Goal: Information Seeking & Learning: Find contact information

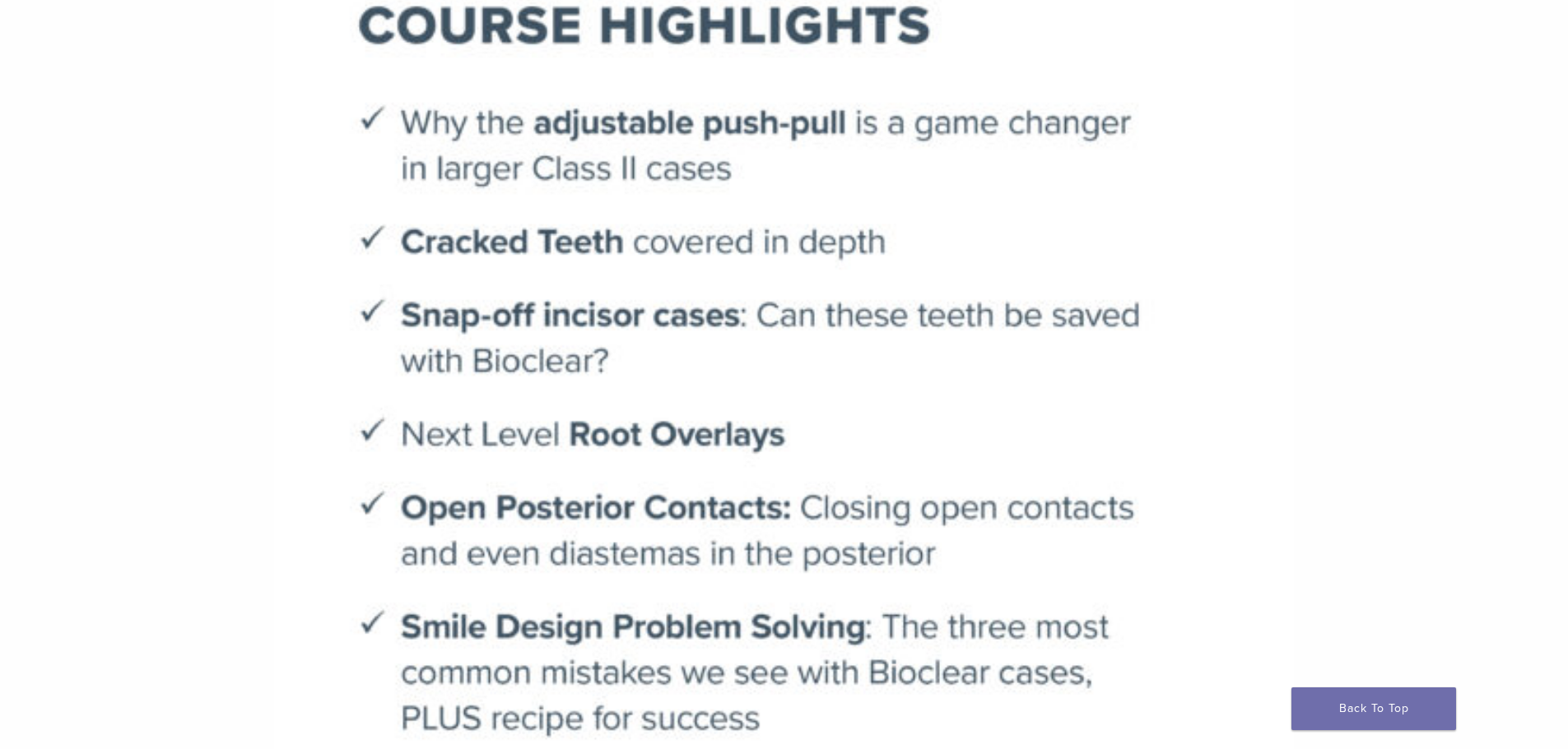
scroll to position [36, 0]
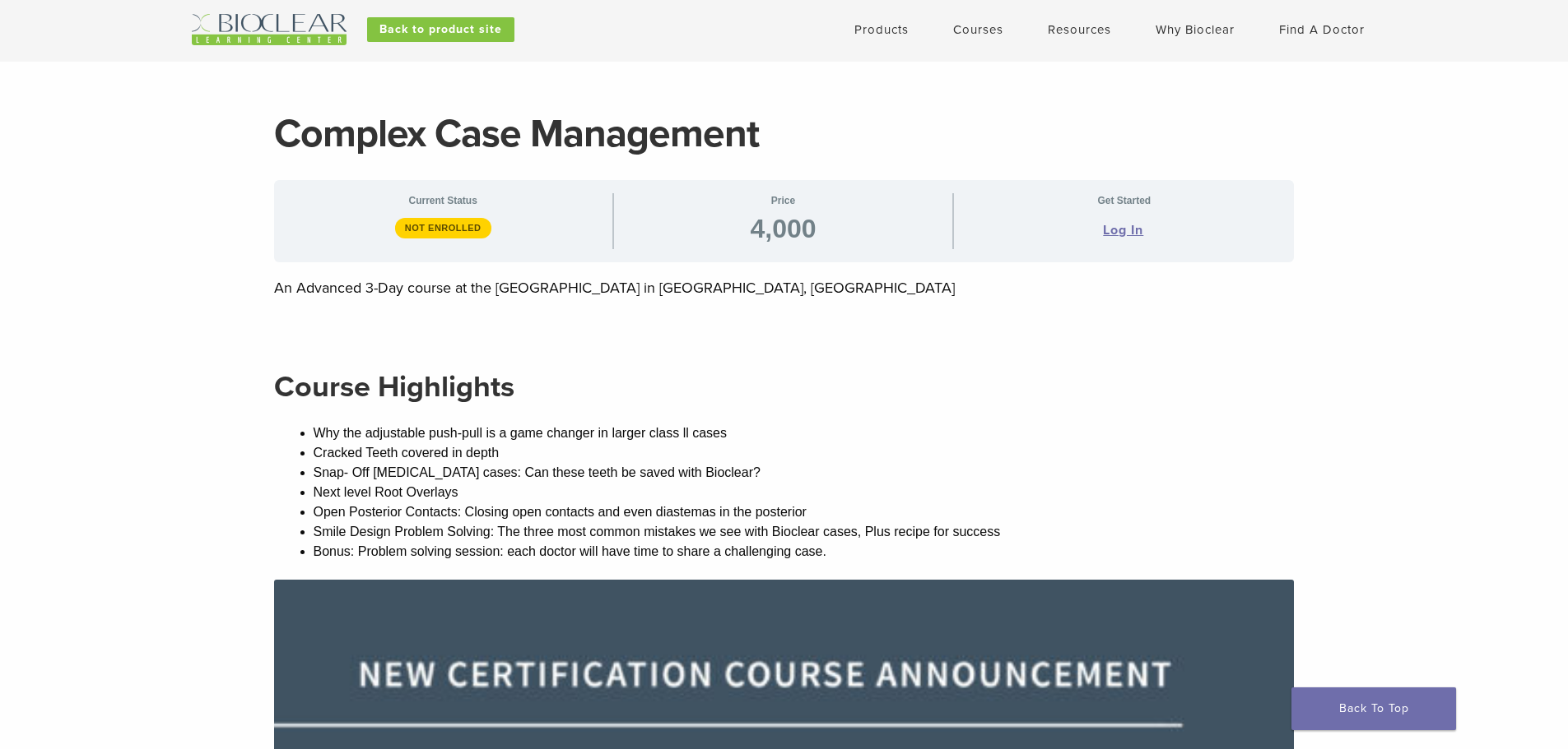
click at [969, 27] on link "Courses" at bounding box center [977, 29] width 50 height 15
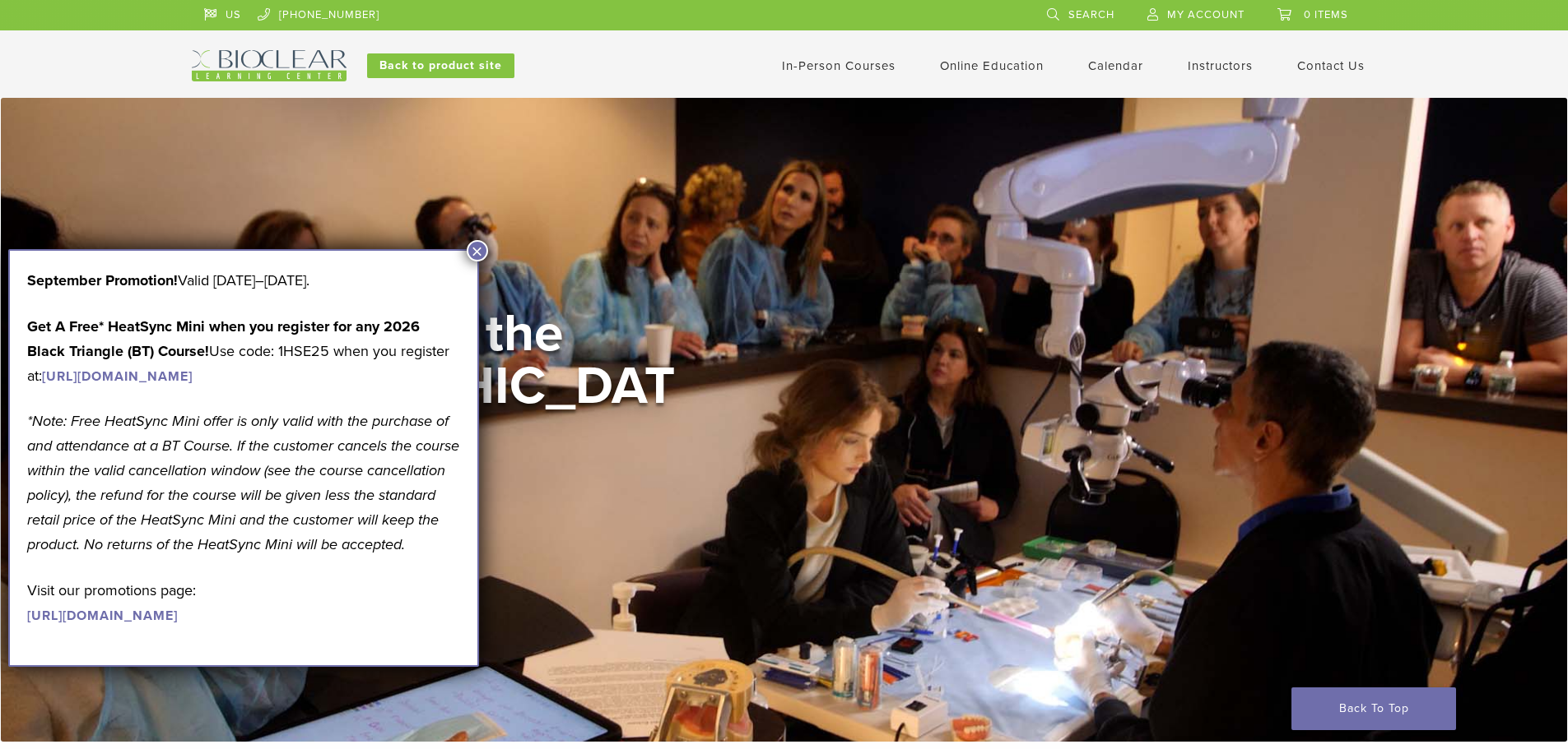
click at [841, 62] on link "In-Person Courses" at bounding box center [839, 66] width 114 height 15
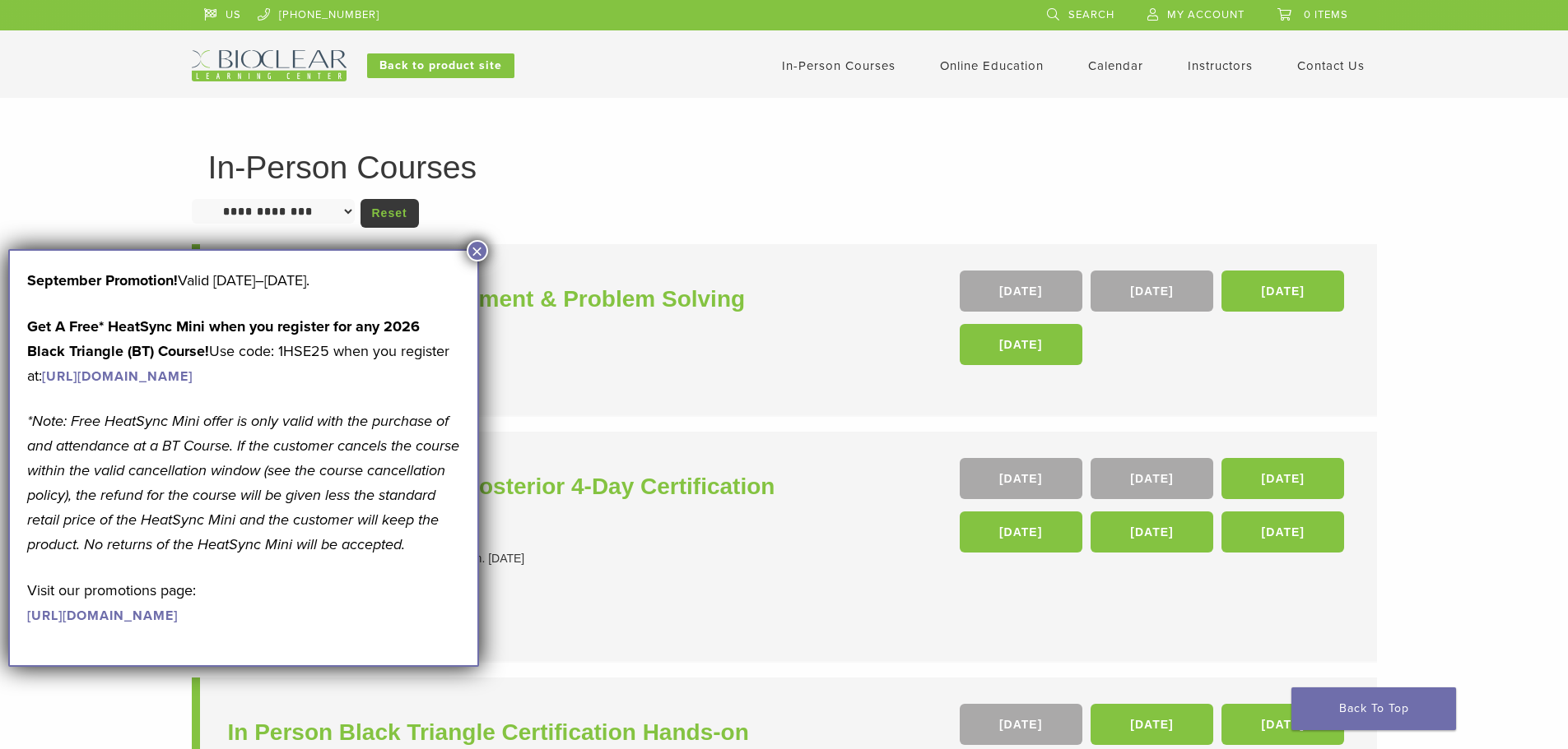
click at [1500, 224] on div "**********" at bounding box center [784, 668] width 1568 height 1140
click at [484, 252] on button "×" at bounding box center [476, 250] width 21 height 21
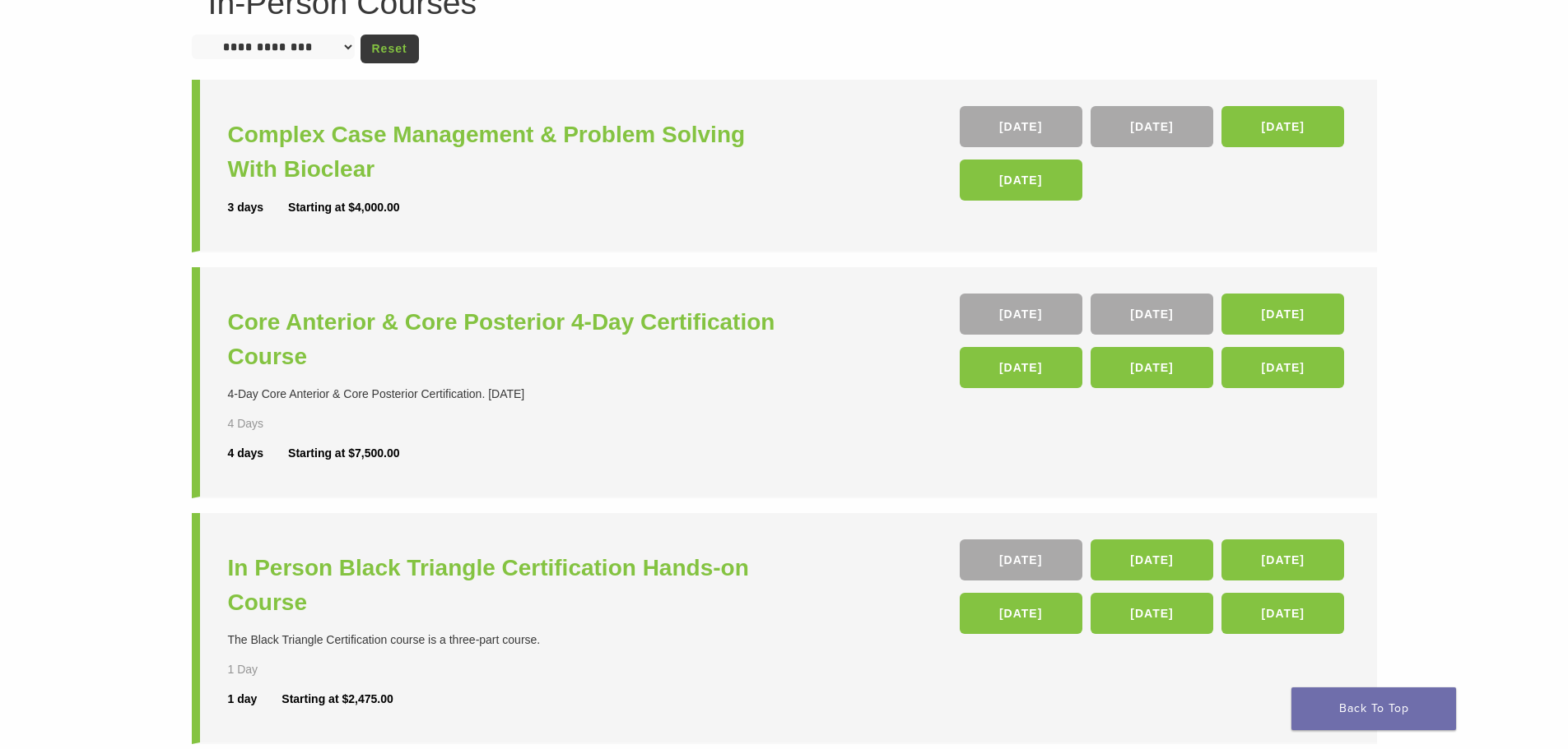
scroll to position [82, 0]
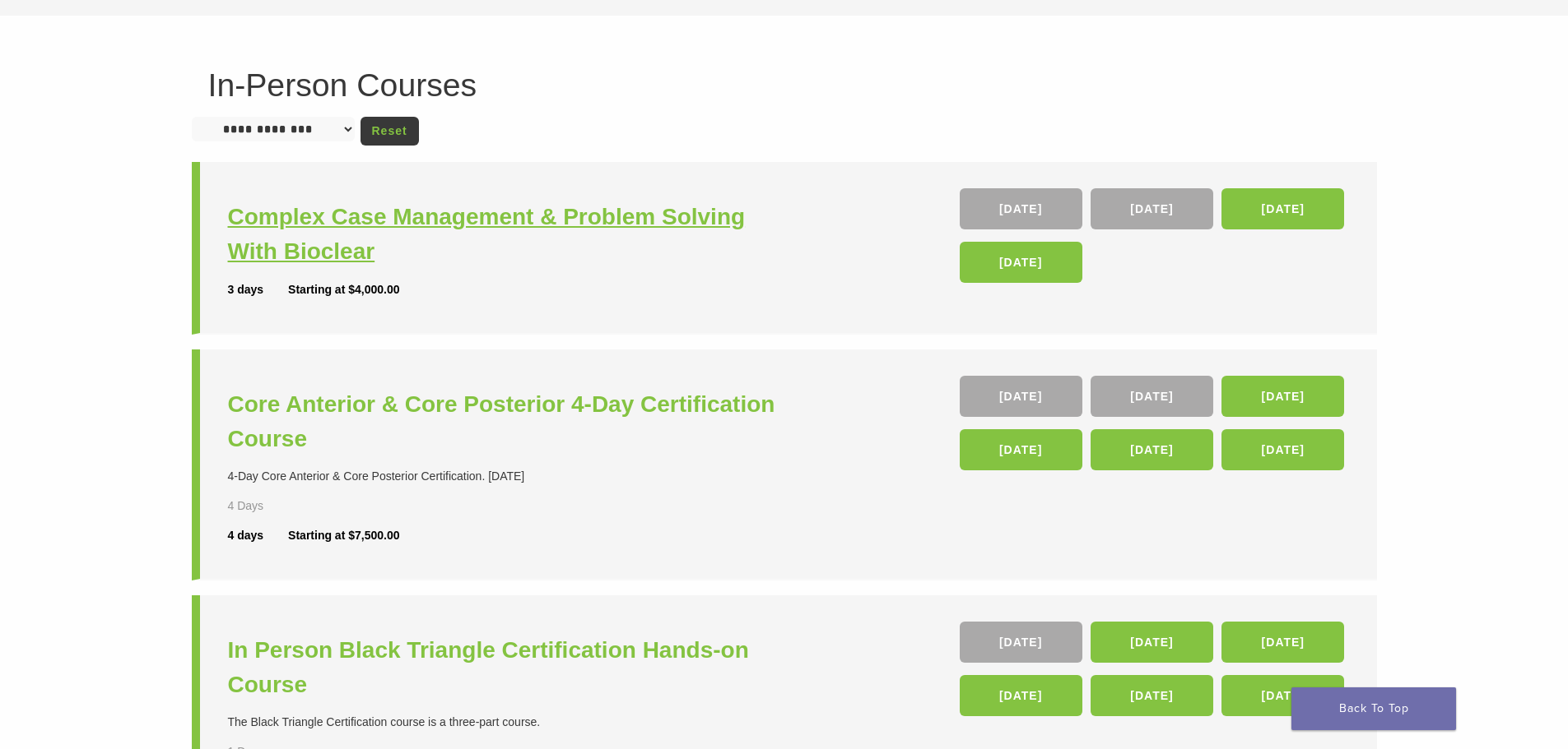
click at [657, 227] on h3 "Complex Case Management & Problem Solving With Bioclear" at bounding box center [507, 235] width 560 height 69
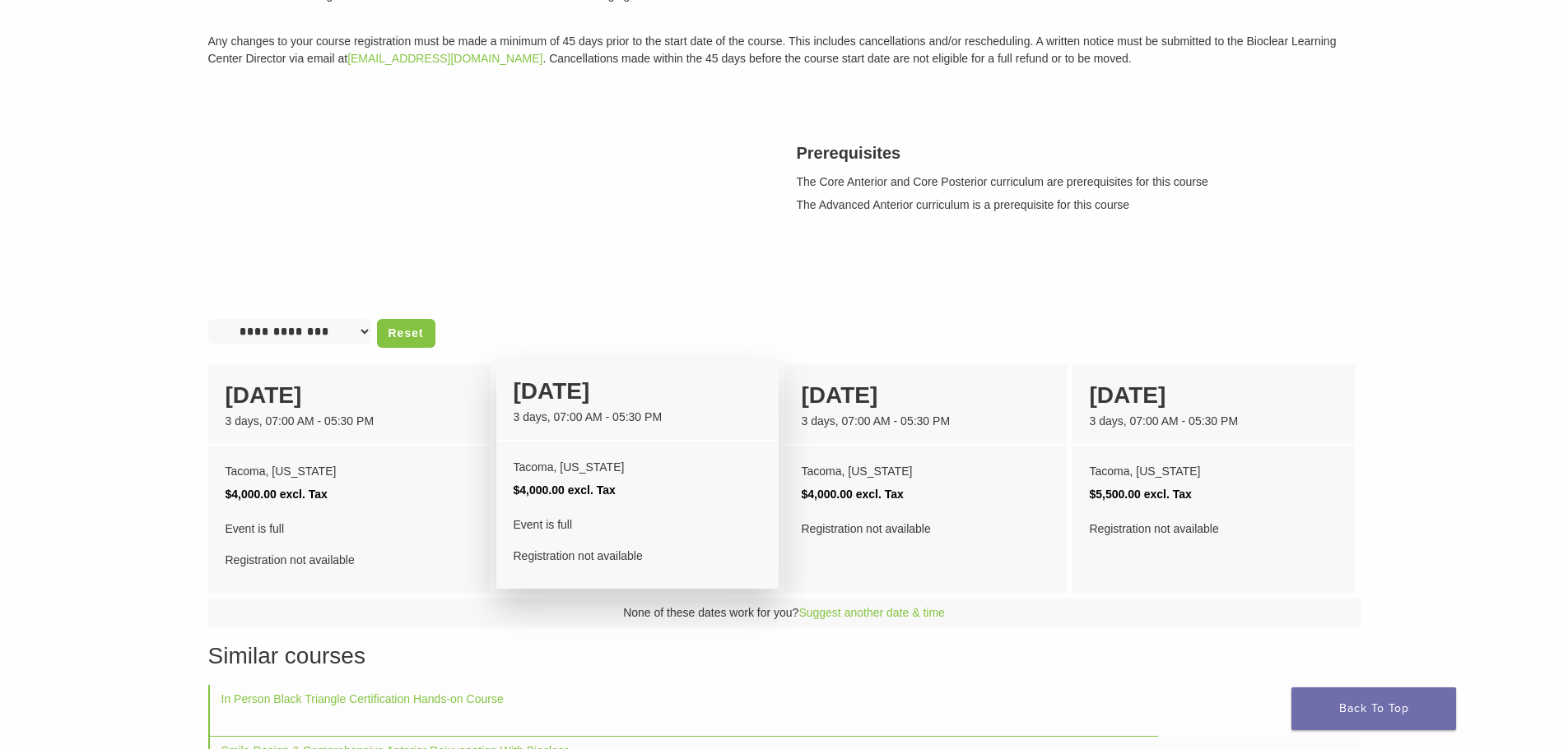
scroll to position [411, 0]
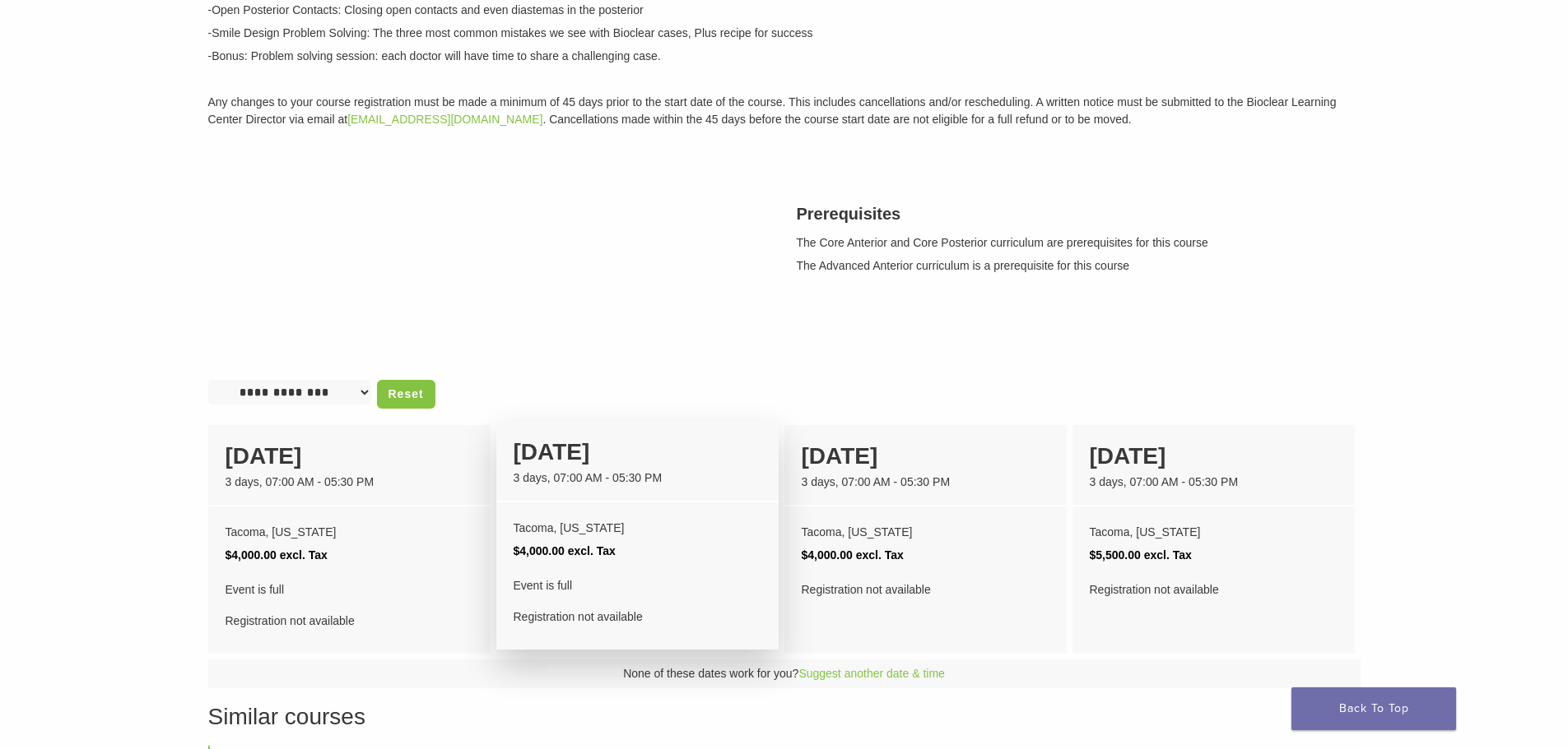
click at [636, 487] on div "09 April 3 days, 07:00 AM - 05:30 PM" at bounding box center [637, 461] width 282 height 81
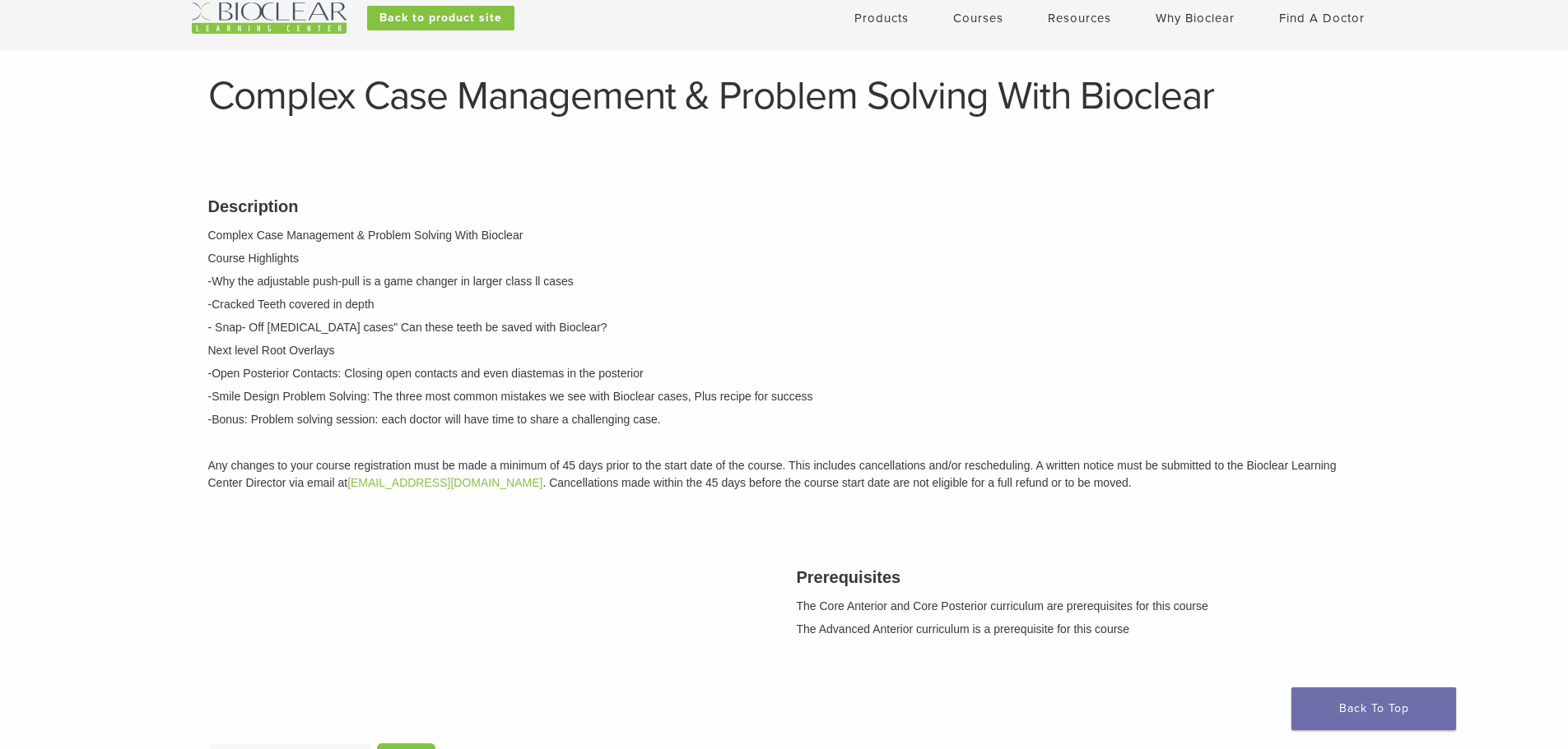
scroll to position [0, 0]
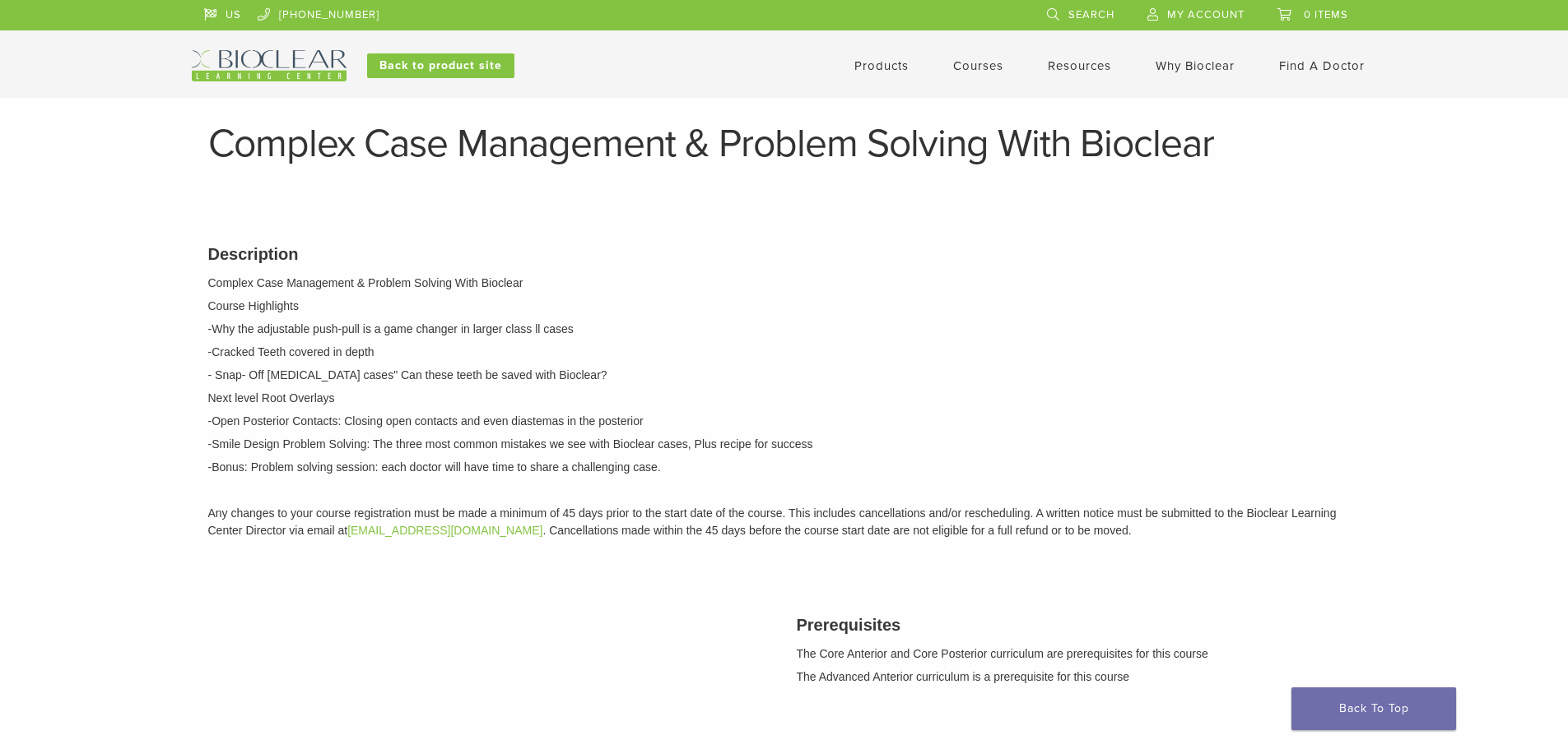
click at [890, 65] on link "Products" at bounding box center [881, 66] width 55 height 15
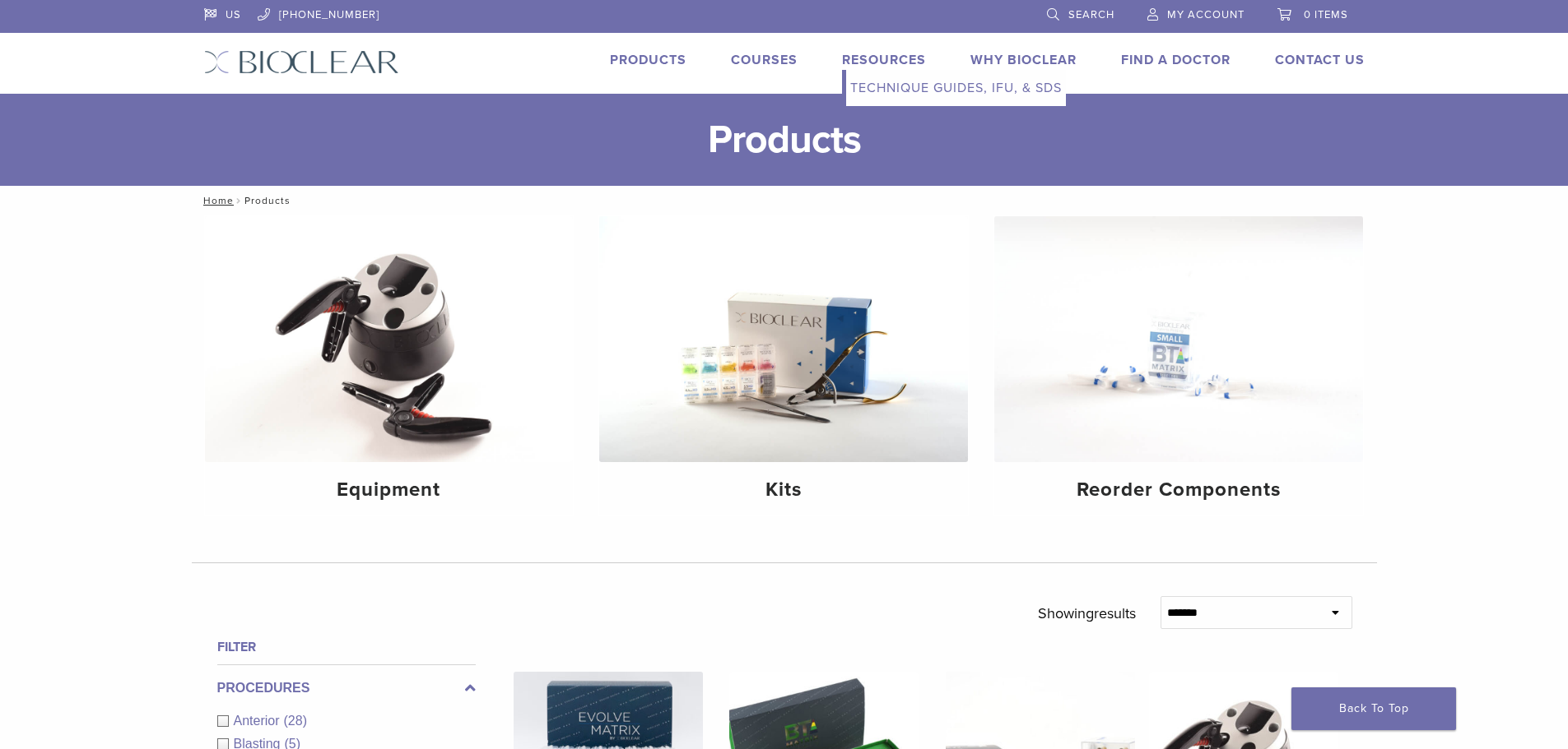
click at [866, 56] on link "Resources" at bounding box center [883, 60] width 84 height 16
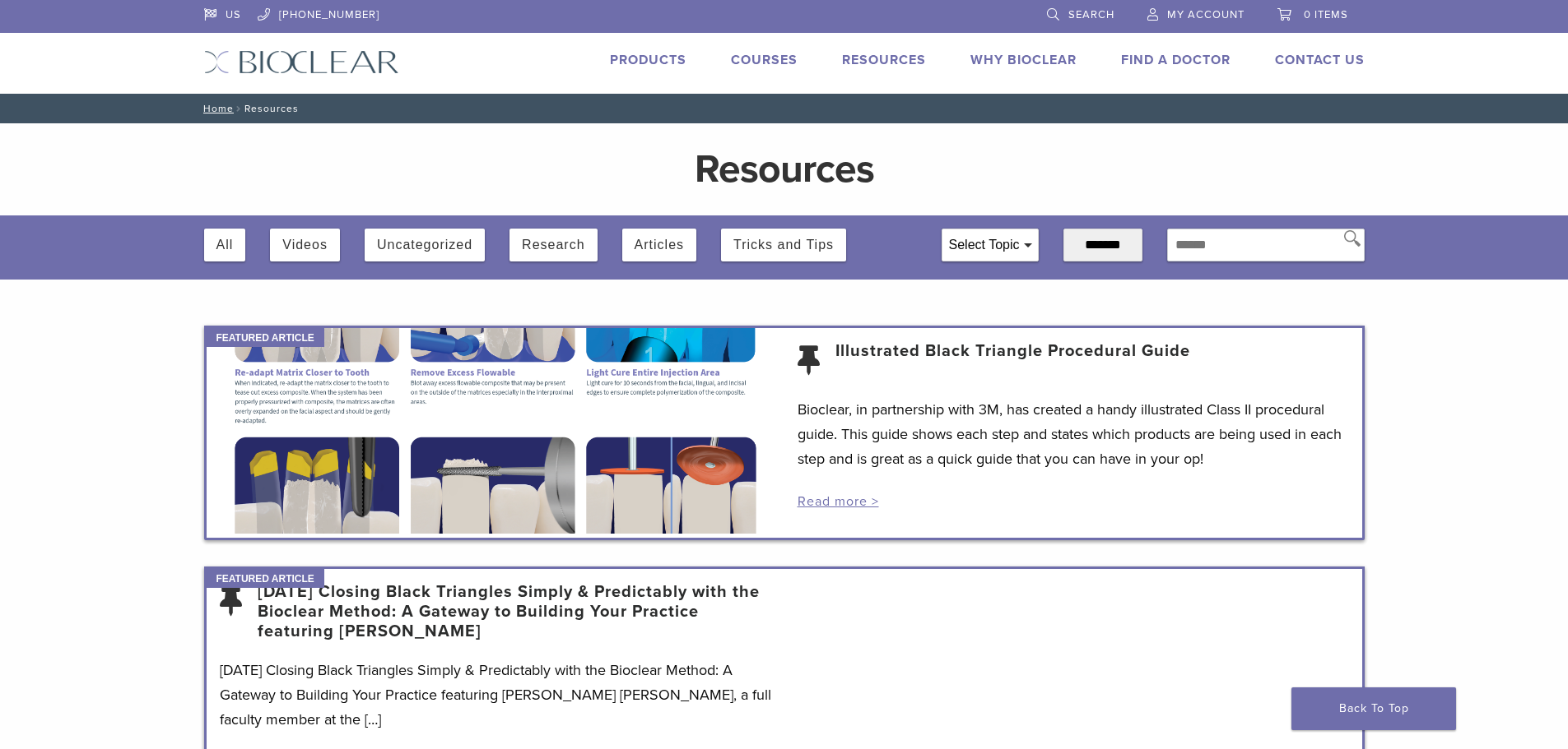
click at [1038, 61] on link "Why Bioclear" at bounding box center [1023, 60] width 107 height 16
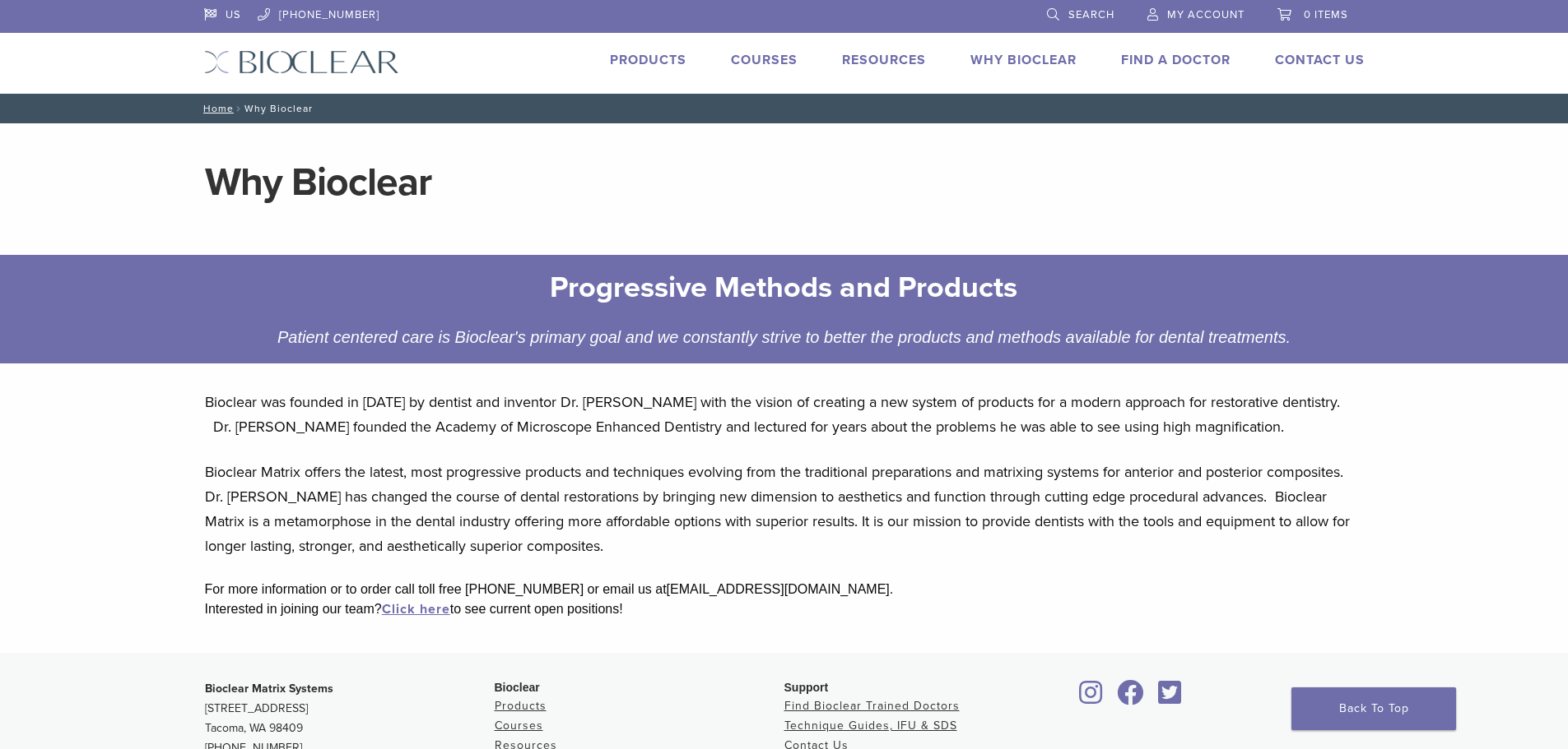
click at [1206, 58] on link "Find A Doctor" at bounding box center [1176, 60] width 109 height 16
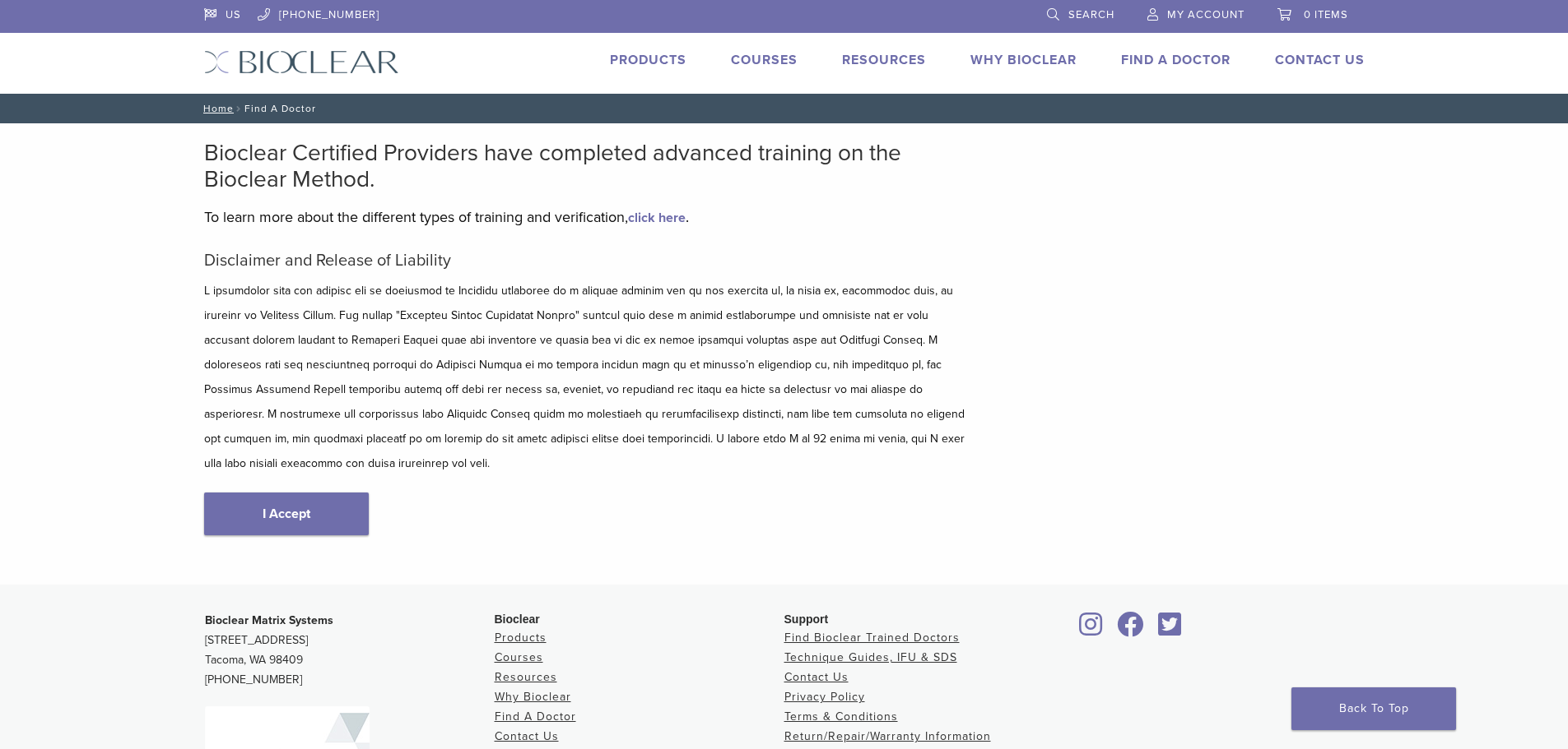
type input "*****"
click at [294, 492] on link "I Accept" at bounding box center [286, 513] width 165 height 43
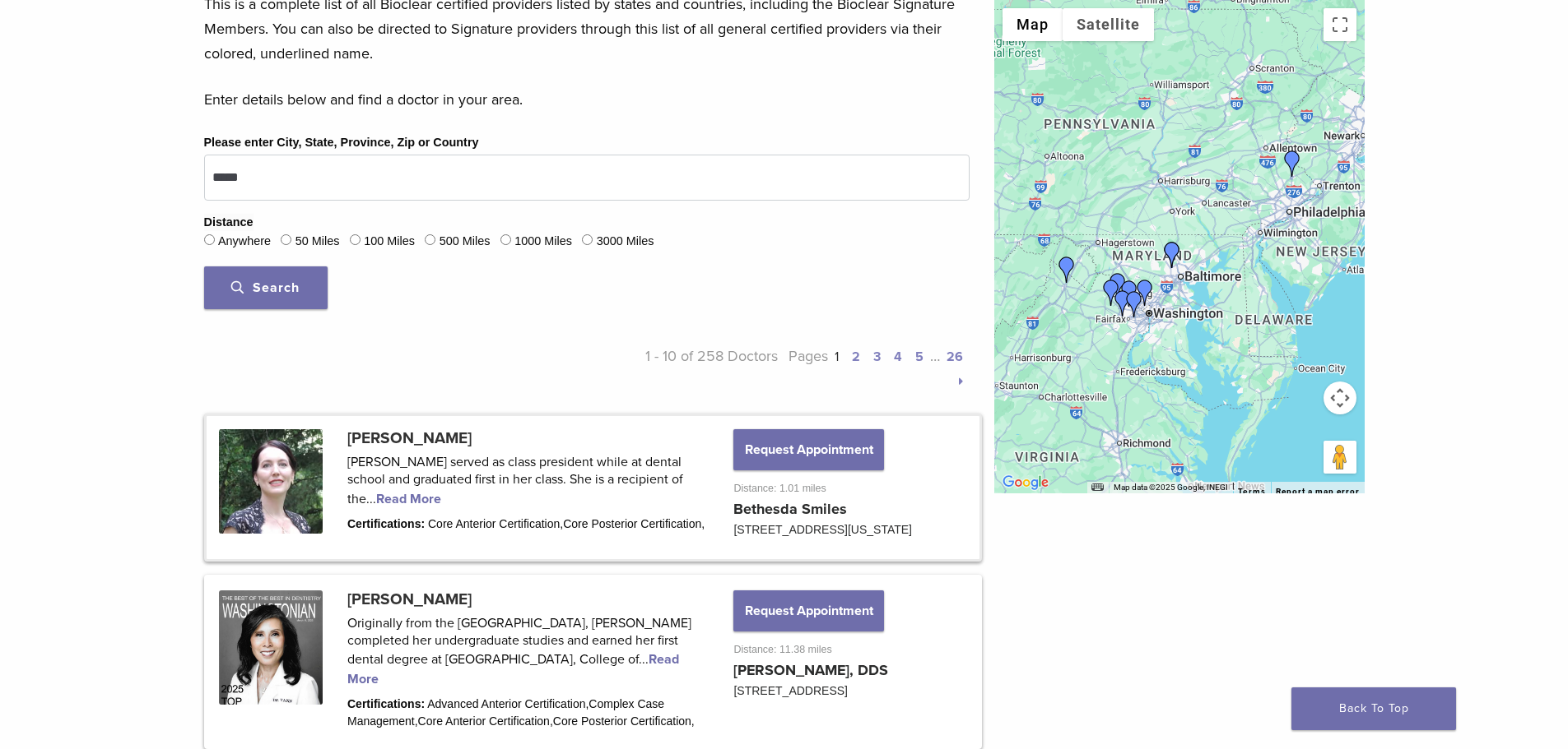
scroll to position [576, 0]
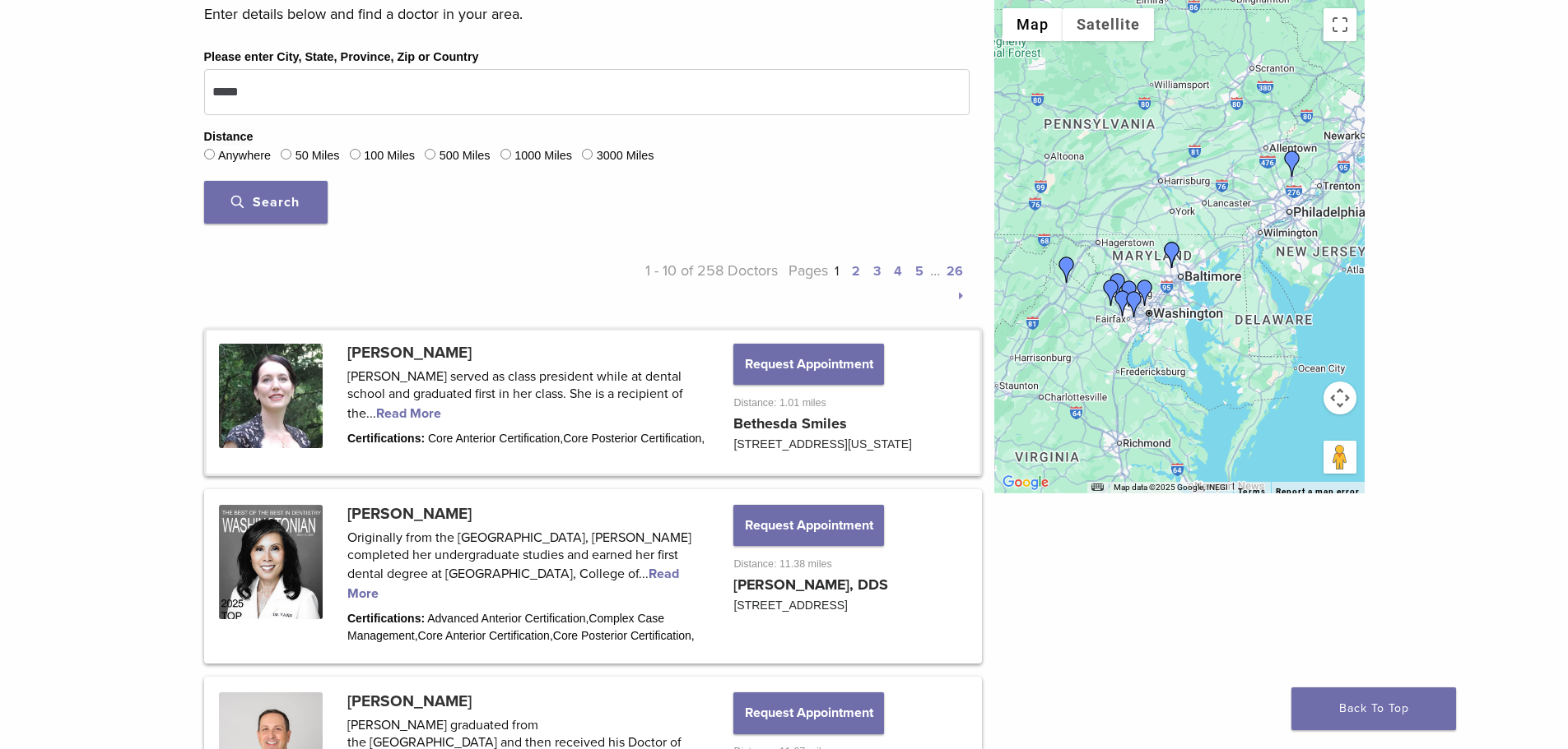
click at [389, 414] on link at bounding box center [593, 401] width 773 height 143
click at [389, 411] on link at bounding box center [593, 401] width 773 height 143
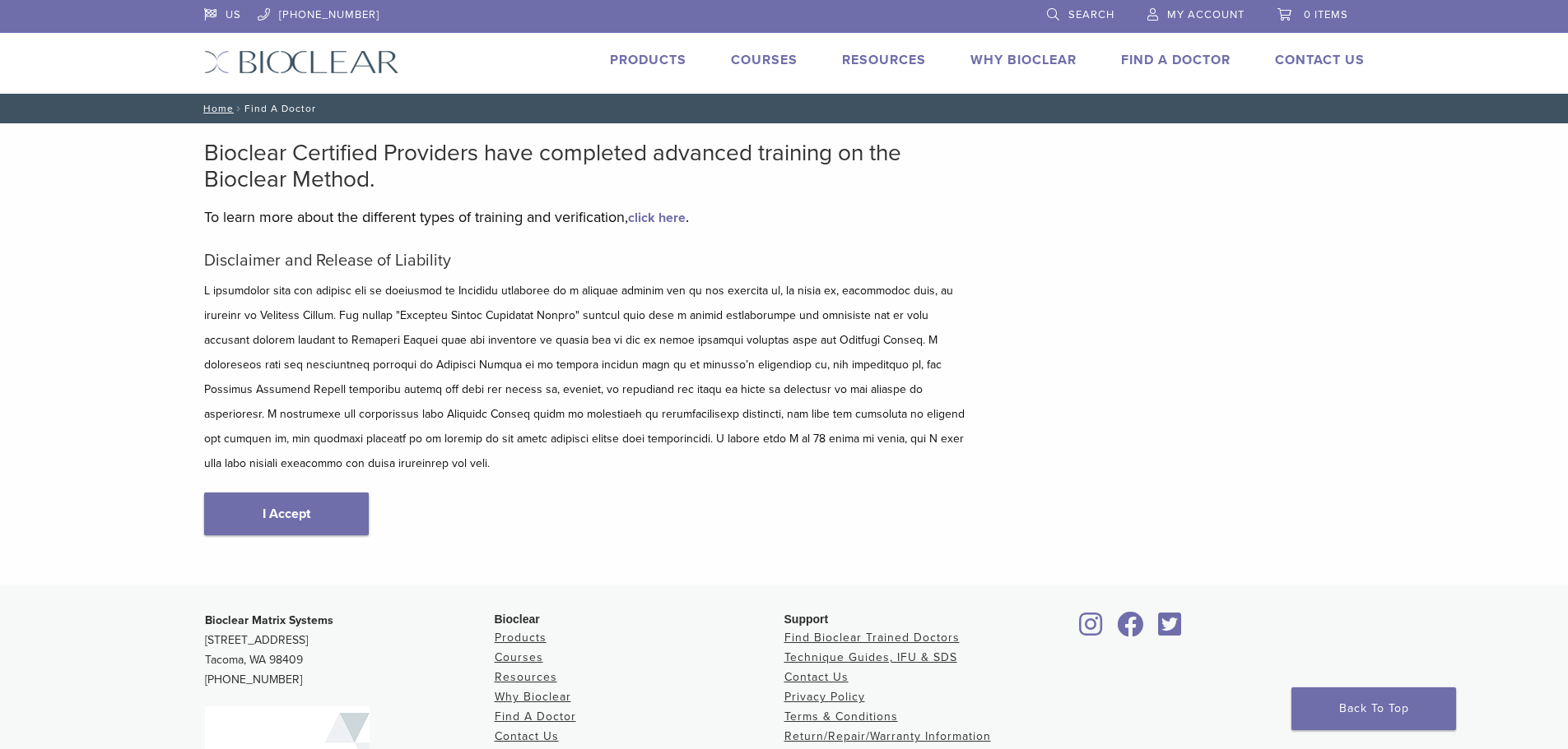
scroll to position [204, 0]
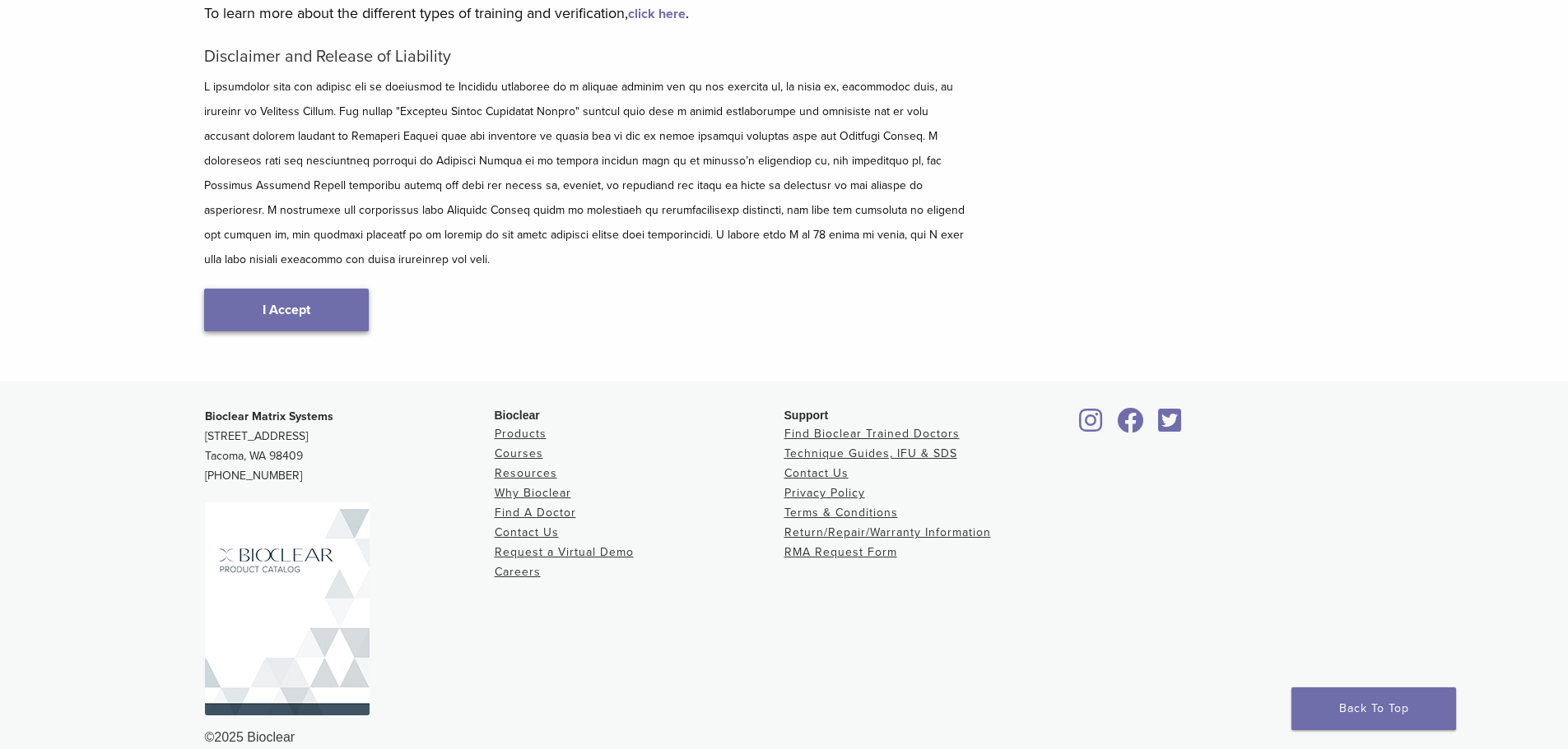
click at [352, 288] on link "I Accept" at bounding box center [286, 309] width 165 height 43
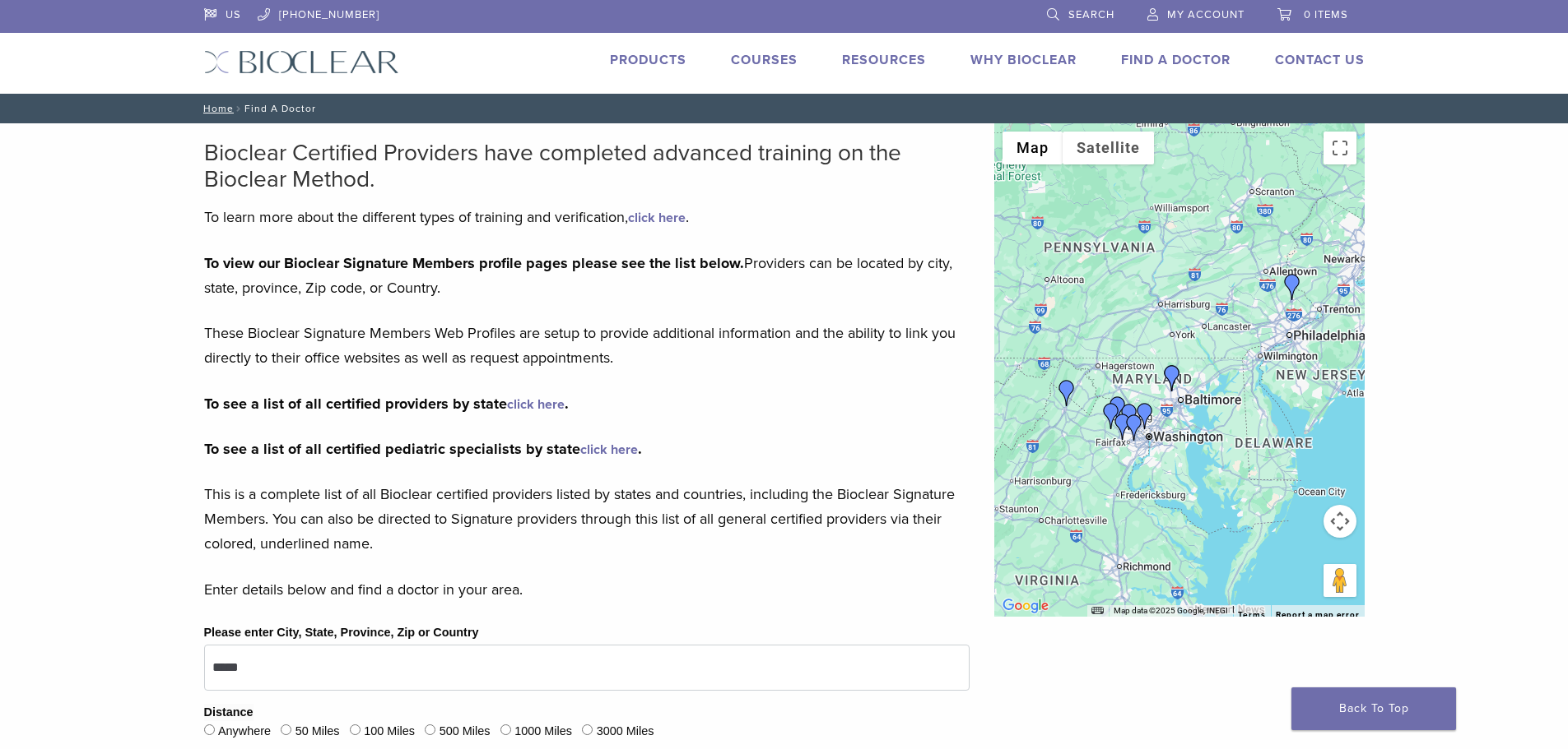
click at [546, 405] on link "click here" at bounding box center [535, 405] width 57 height 16
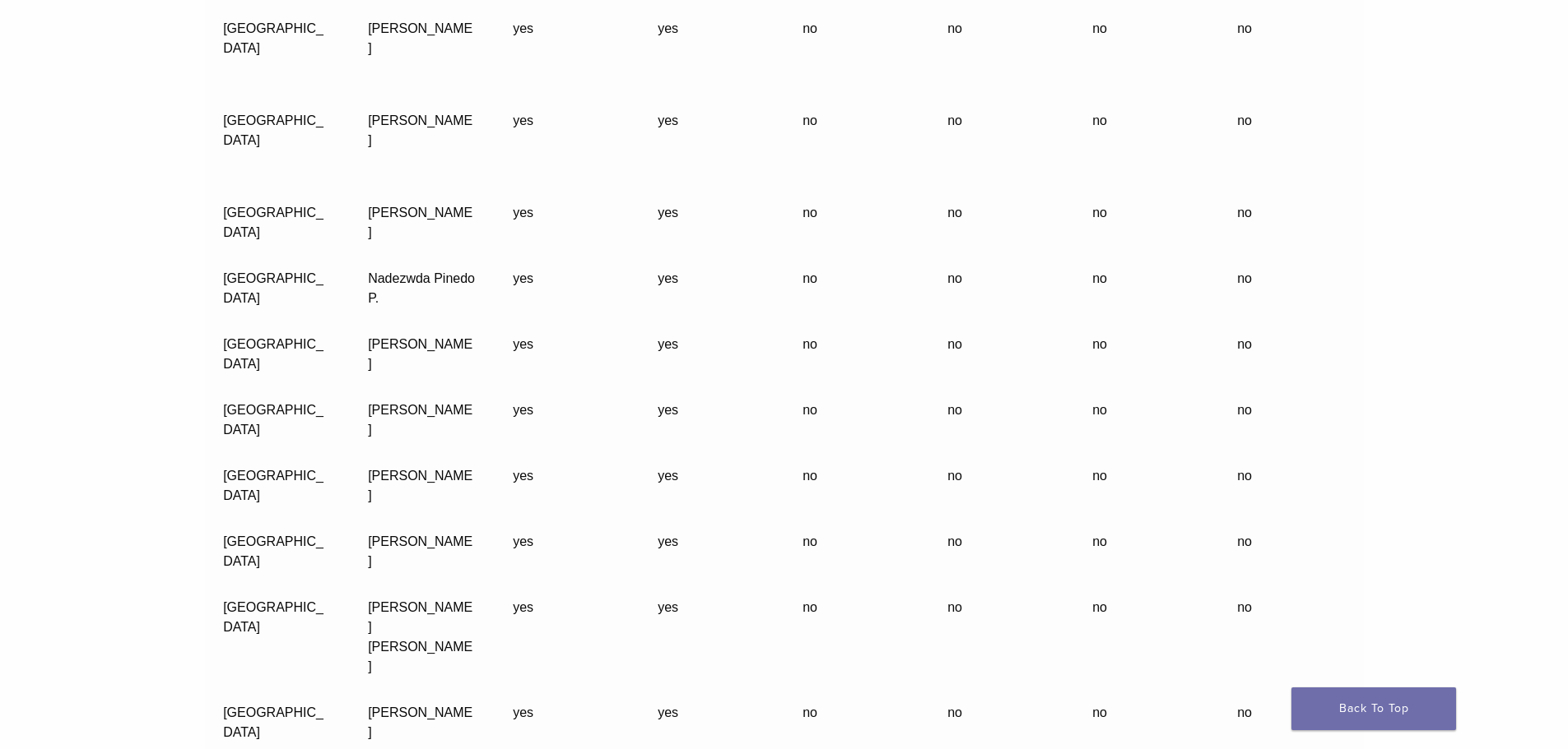
scroll to position [48073, 0]
